Goal: Use online tool/utility

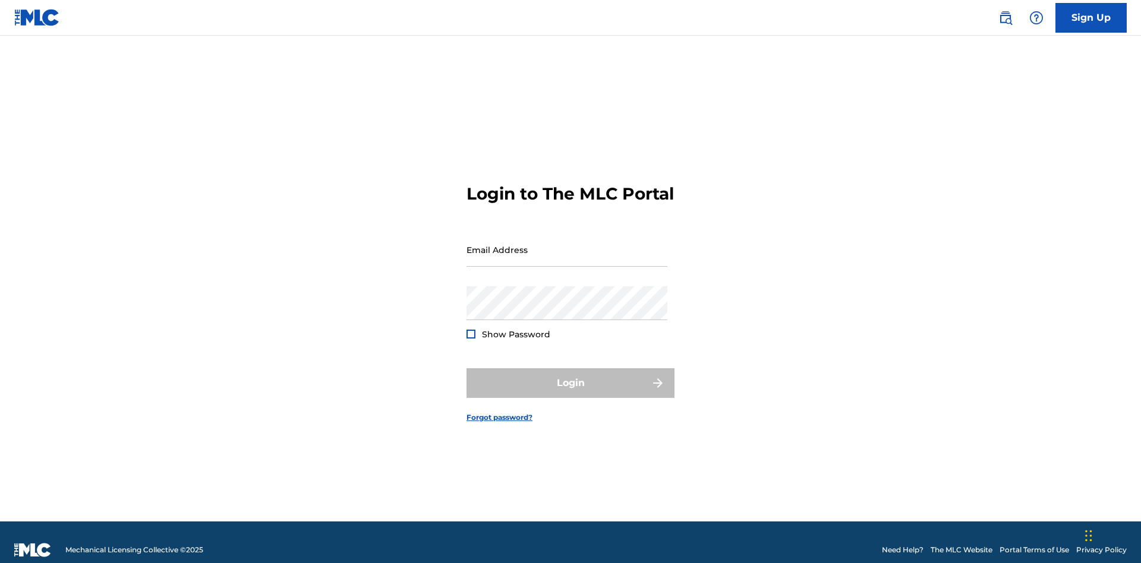
scroll to position [15, 0]
click at [567, 244] on input "Email Address" at bounding box center [567, 250] width 201 height 34
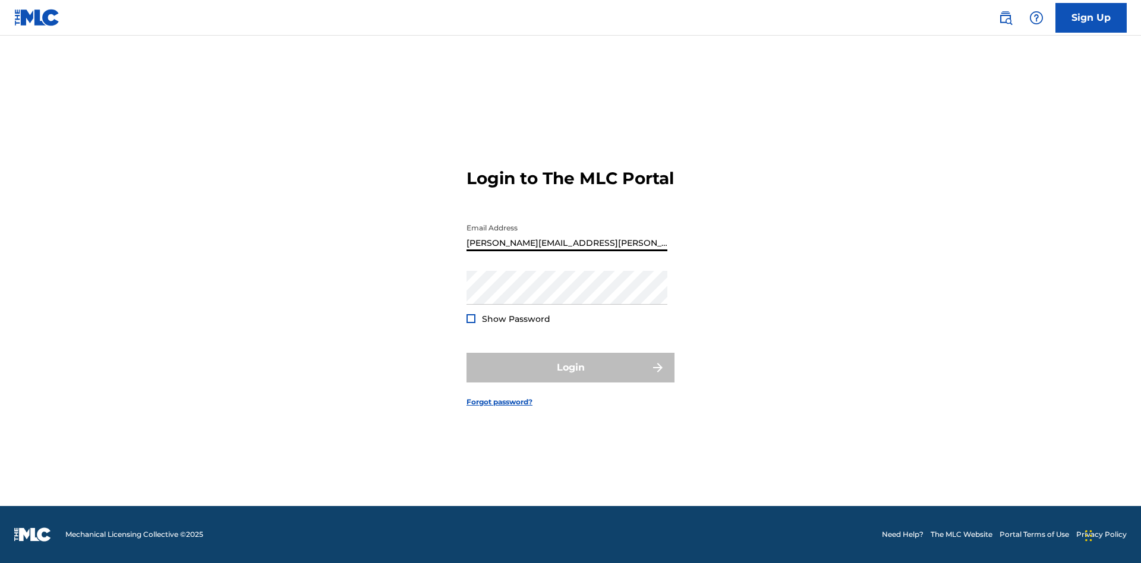
type input "[PERSON_NAME][EMAIL_ADDRESS][PERSON_NAME][DOMAIN_NAME]"
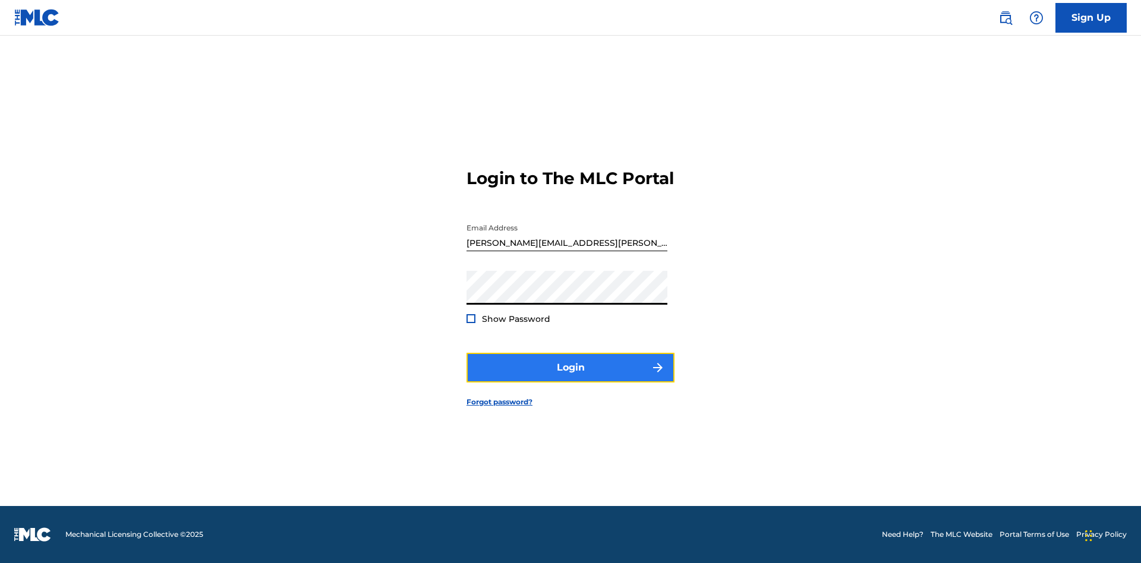
click at [571, 378] on button "Login" at bounding box center [571, 368] width 208 height 30
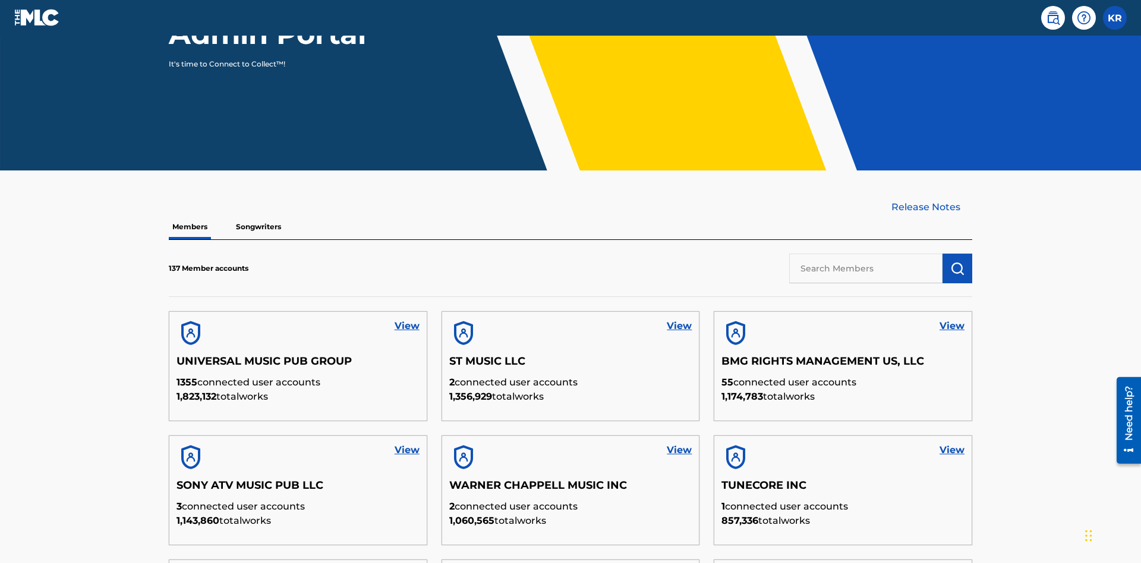
click at [866, 254] on input "text" at bounding box center [865, 269] width 153 height 30
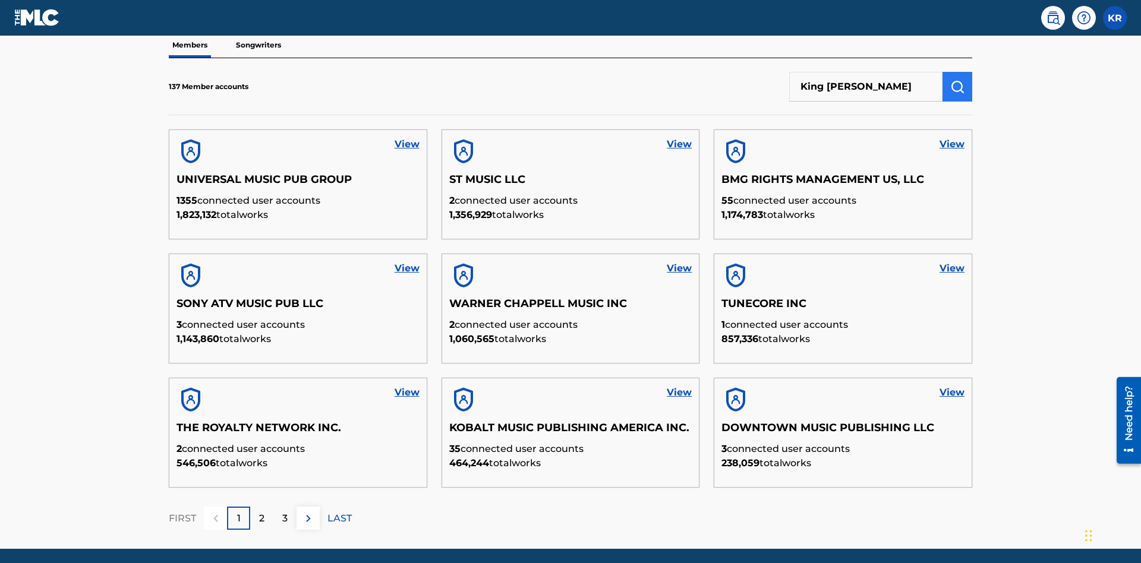
type input "King [PERSON_NAME]"
click at [958, 80] on img "submit" at bounding box center [957, 87] width 14 height 14
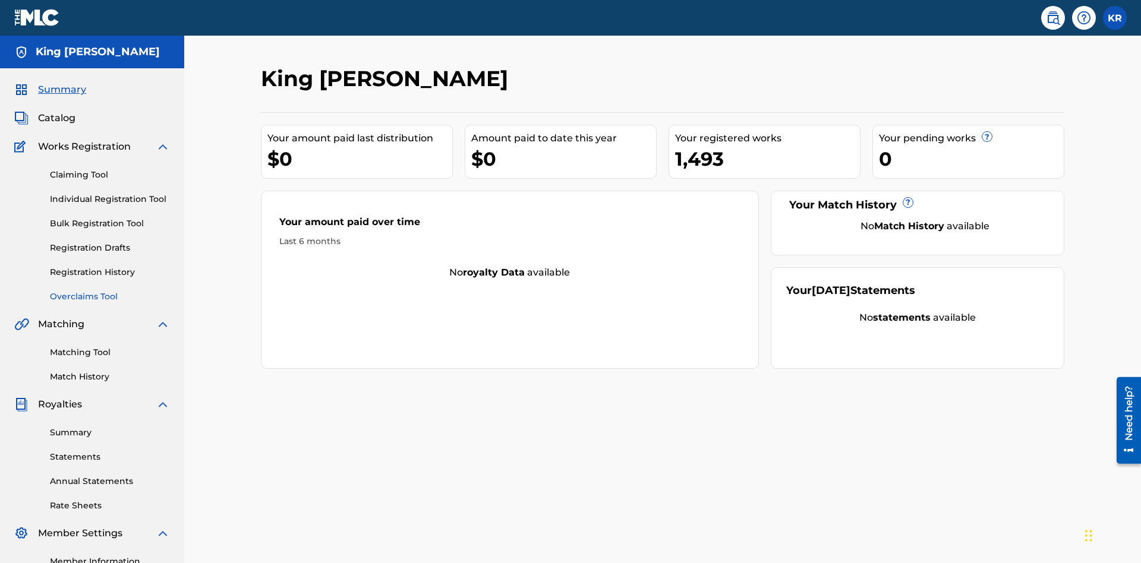
click at [110, 291] on link "Overclaims Tool" at bounding box center [110, 297] width 120 height 12
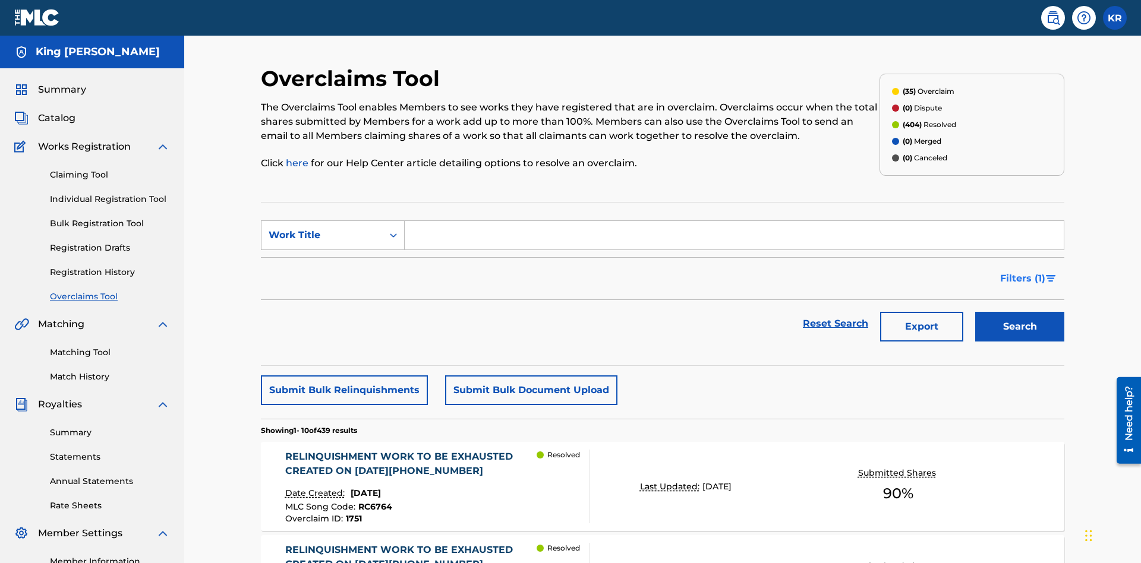
click at [1022, 272] on span "Filters ( 1 )" at bounding box center [1022, 279] width 45 height 14
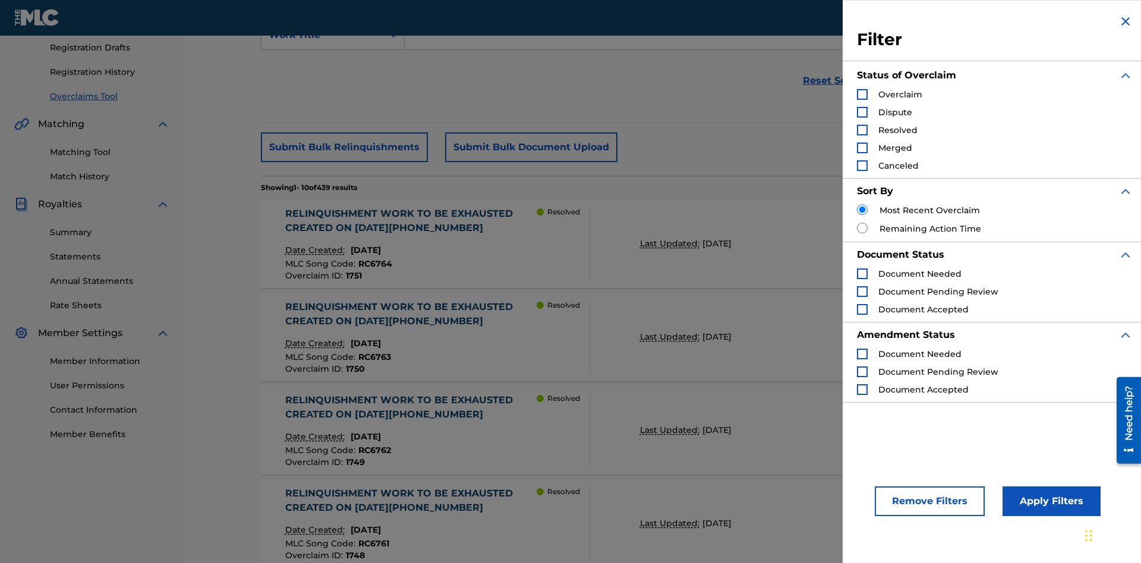
click at [862, 95] on div "Search Form" at bounding box center [862, 94] width 11 height 11
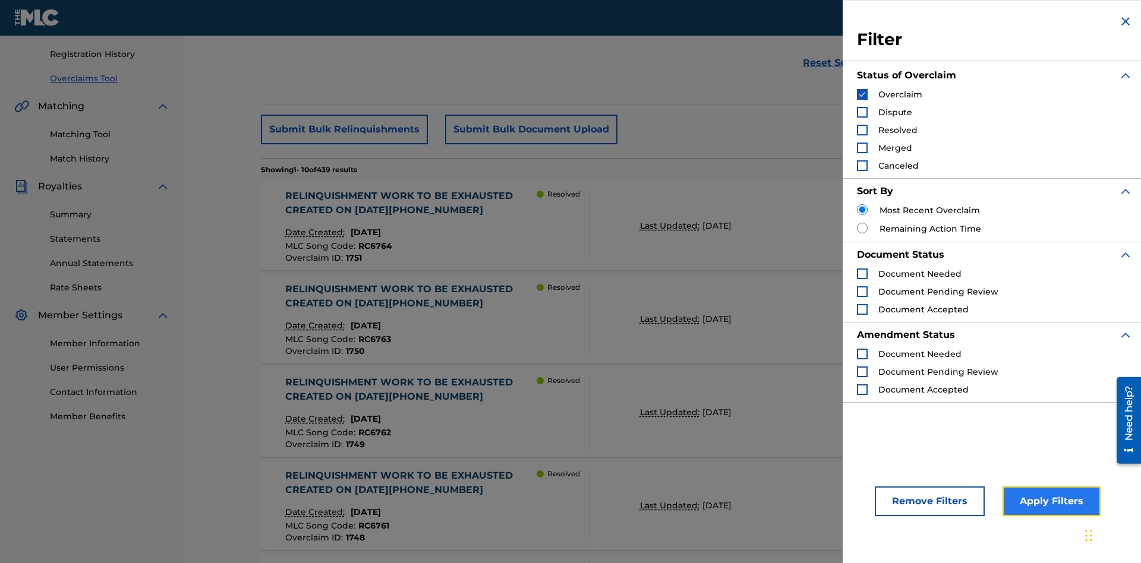
click at [1050, 502] on button "Apply Filters" at bounding box center [1052, 502] width 98 height 30
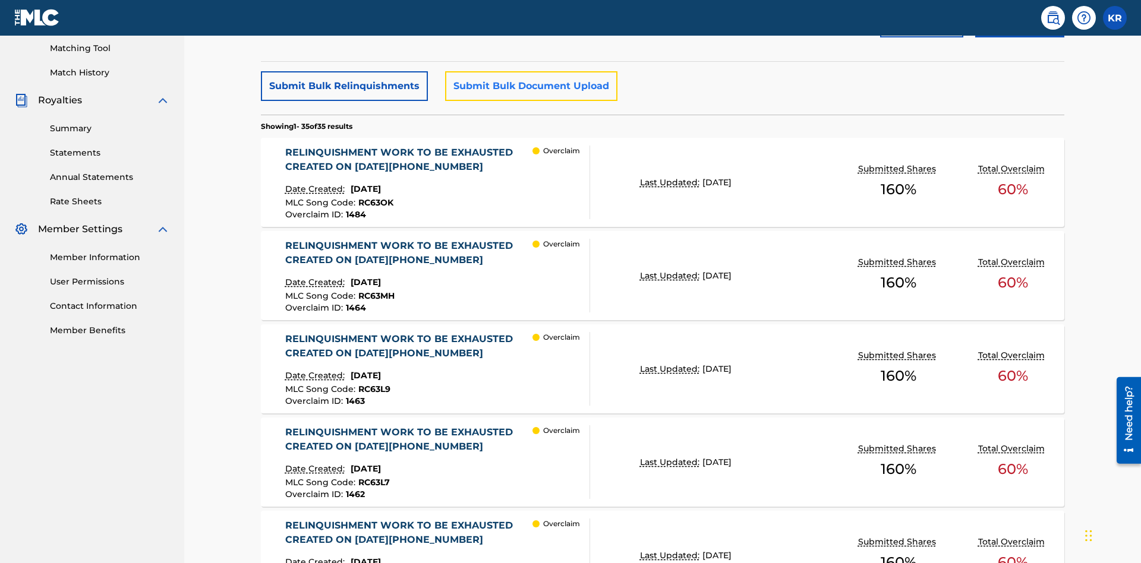
click at [530, 86] on button "Submit Bulk Document Upload" at bounding box center [531, 86] width 172 height 30
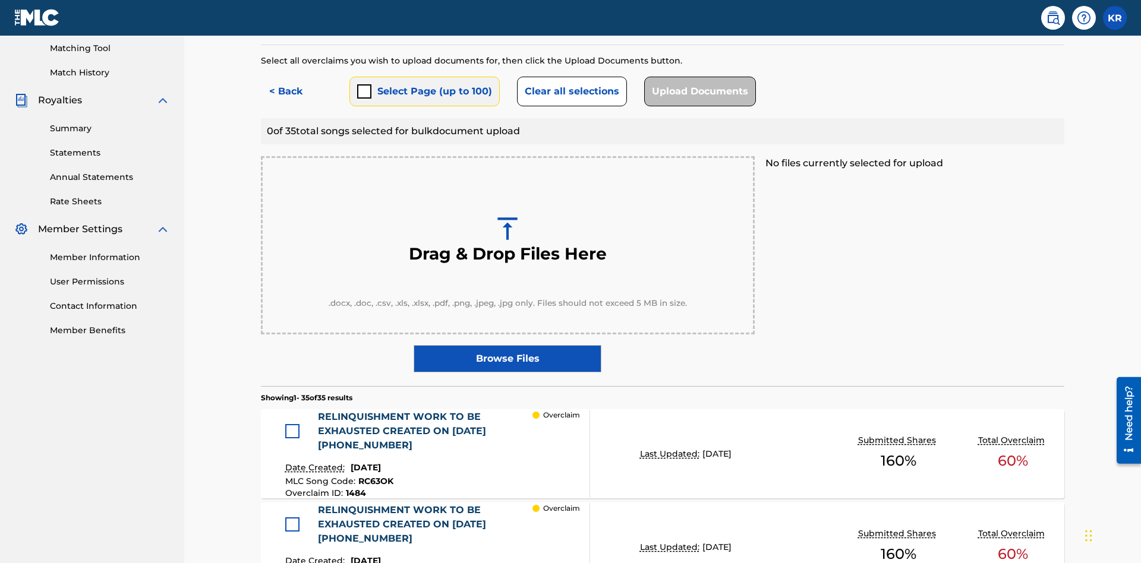
click at [424, 86] on button "Select Page (up to 100)" at bounding box center [424, 92] width 150 height 30
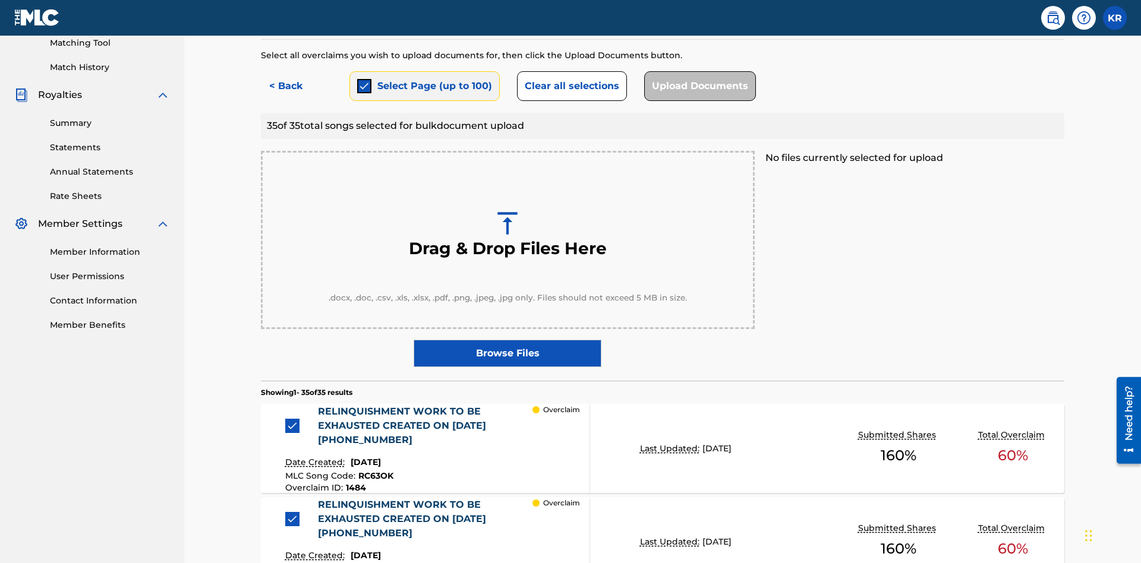
scroll to position [238, 0]
